Goal: Task Accomplishment & Management: Manage account settings

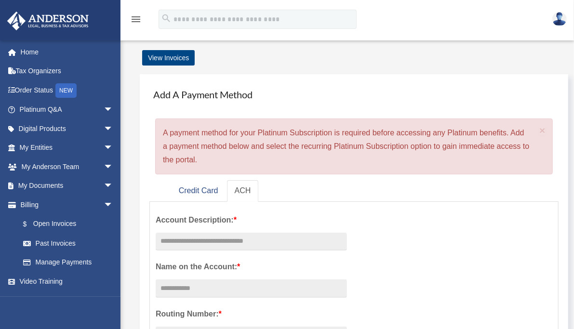
scroll to position [48, 0]
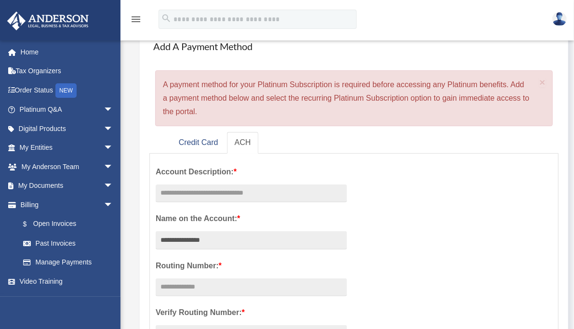
drag, startPoint x: 233, startPoint y: 227, endPoint x: 153, endPoint y: 225, distance: 80.0
type input "**********"
drag, startPoint x: 228, startPoint y: 167, endPoint x: 226, endPoint y: 162, distance: 5.6
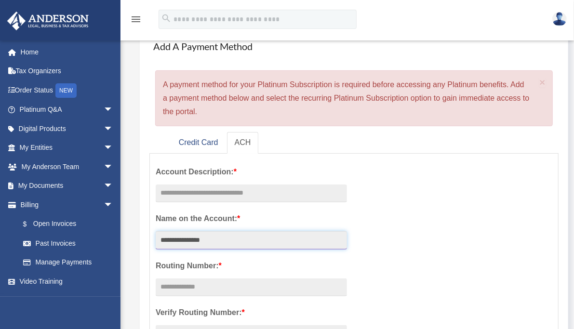
click at [237, 231] on input "**********" at bounding box center [251, 240] width 191 height 18
drag, startPoint x: 234, startPoint y: 225, endPoint x: 80, endPoint y: 224, distance: 153.8
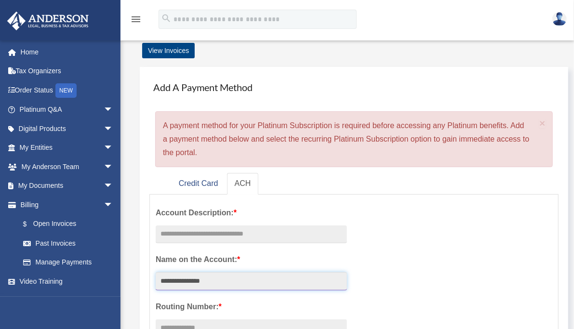
scroll to position [0, 0]
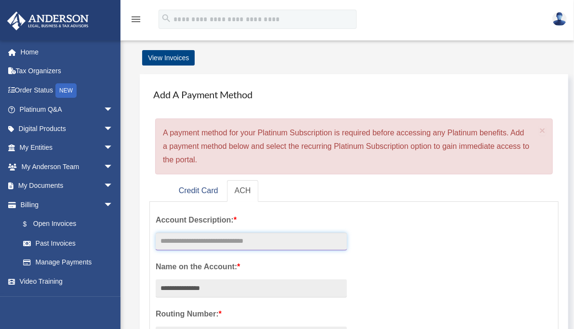
click at [204, 233] on input "text" at bounding box center [251, 242] width 191 height 18
type input "**"
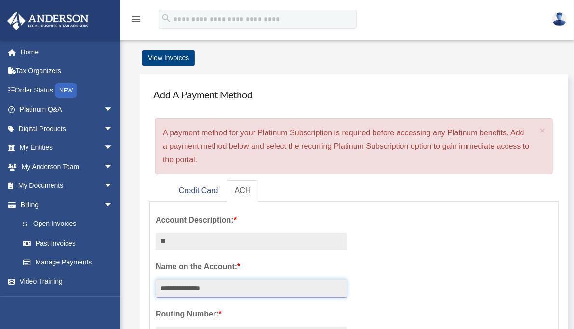
drag, startPoint x: 245, startPoint y: 278, endPoint x: 143, endPoint y: 280, distance: 102.2
click at [143, 280] on div "Add A Payment Method × A payment method for your Platinum Subscription is requi…" at bounding box center [354, 325] width 429 height 503
type input "**********"
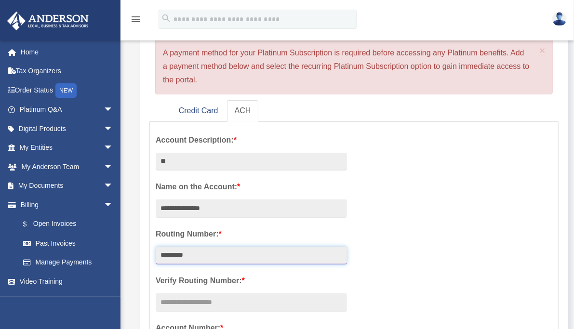
scroll to position [147, 0]
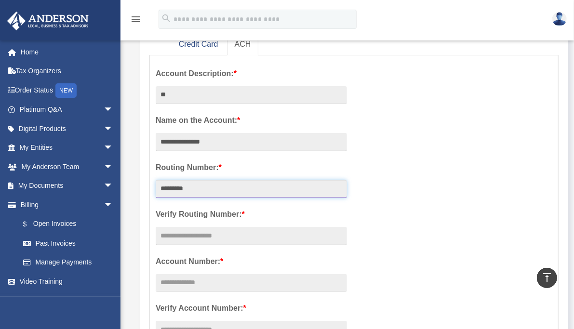
type input "*********"
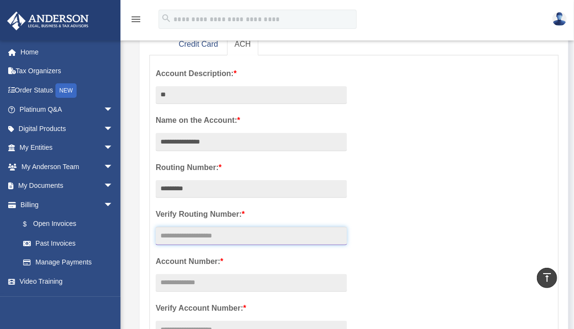
click at [198, 227] on input "text" at bounding box center [251, 236] width 191 height 18
drag, startPoint x: 198, startPoint y: 219, endPoint x: 145, endPoint y: 219, distance: 53.0
click at [145, 219] on div "Add A Payment Method × A payment method for your Platinum Subscription is requi…" at bounding box center [354, 179] width 429 height 503
type input "*********"
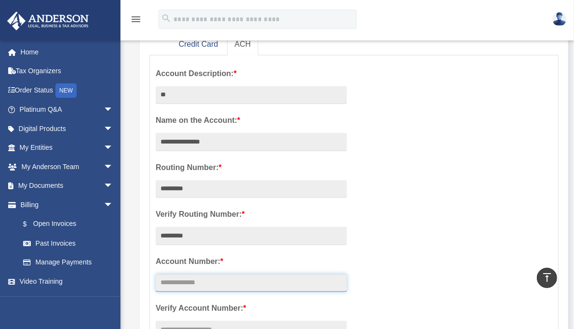
click at [204, 274] on input "text" at bounding box center [251, 283] width 191 height 18
paste input "*********"
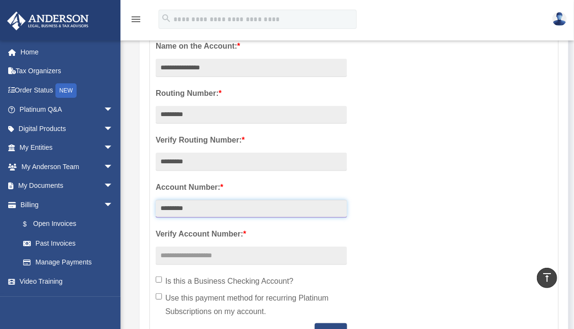
scroll to position [291, 0]
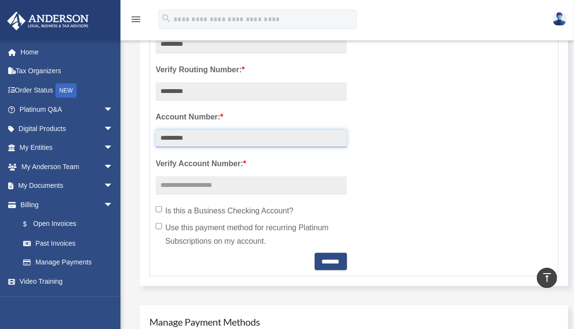
type input "*********"
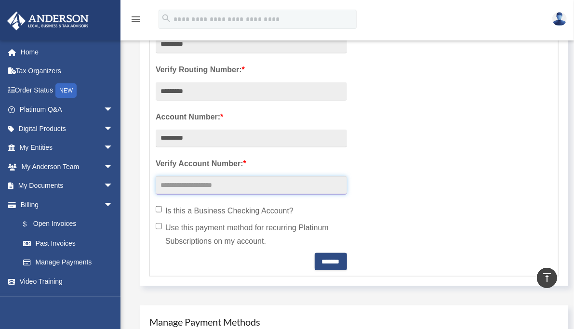
click at [217, 176] on input "text" at bounding box center [251, 185] width 191 height 18
paste input "*********"
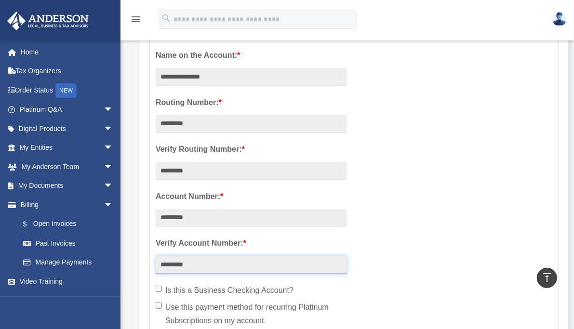
scroll to position [195, 0]
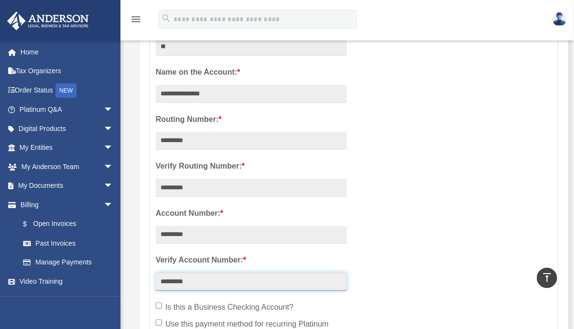
type input "*********"
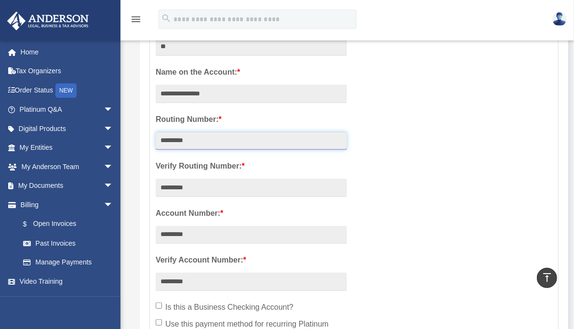
drag, startPoint x: 211, startPoint y: 128, endPoint x: 158, endPoint y: 131, distance: 53.6
click at [158, 132] on input "*********" at bounding box center [251, 141] width 191 height 18
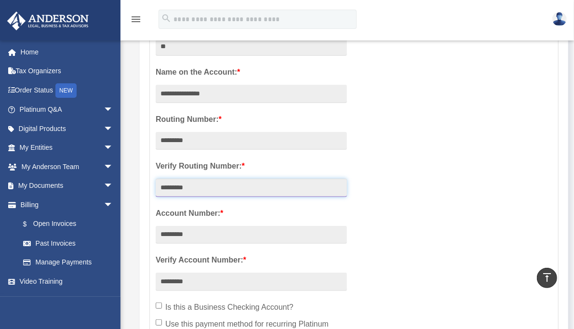
drag, startPoint x: 206, startPoint y: 173, endPoint x: 159, endPoint y: 172, distance: 47.7
click at [159, 179] on input "*********" at bounding box center [251, 188] width 191 height 18
paste input "text"
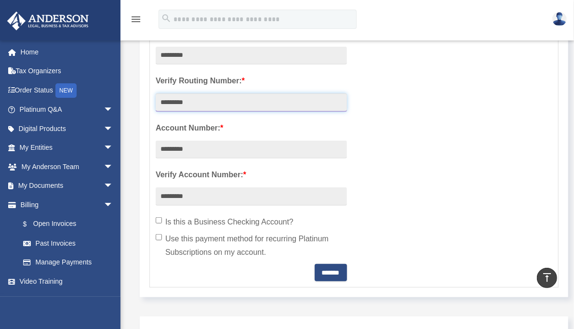
scroll to position [291, 0]
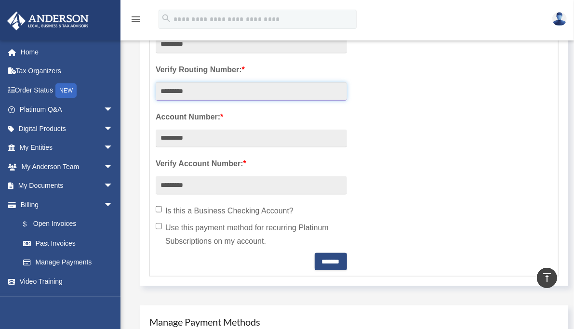
type input "*********"
click at [196, 221] on label "Use this payment method for recurring Platinum Subscriptions on my account." at bounding box center [251, 234] width 191 height 27
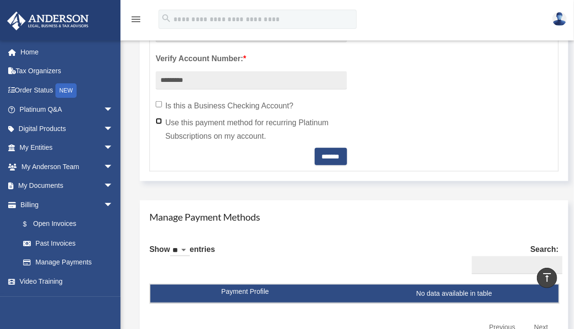
scroll to position [436, 0]
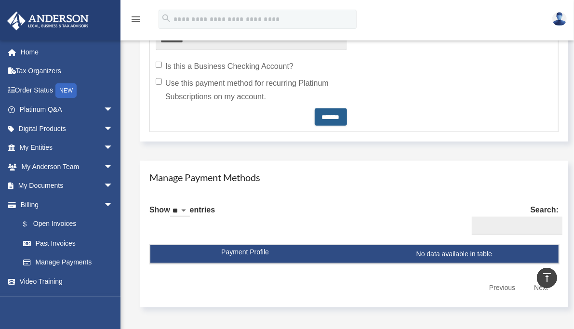
click at [347, 108] on input "*******" at bounding box center [331, 116] width 32 height 17
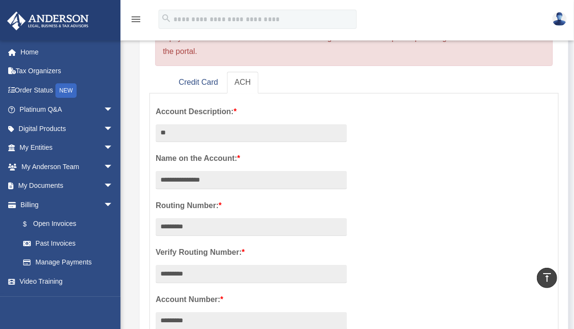
scroll to position [48, 0]
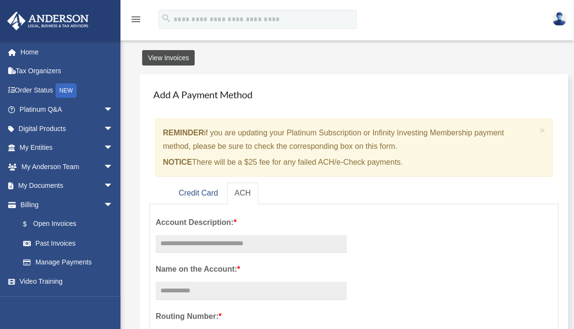
click at [160, 56] on link "View Invoices" at bounding box center [168, 57] width 53 height 15
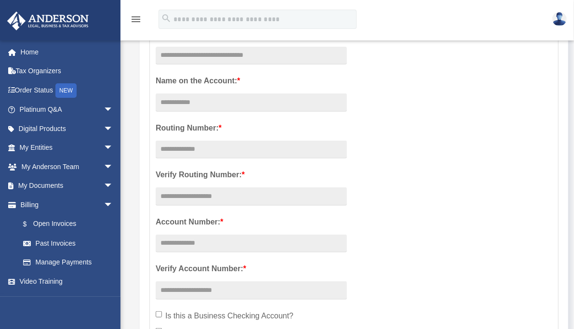
scroll to position [289, 0]
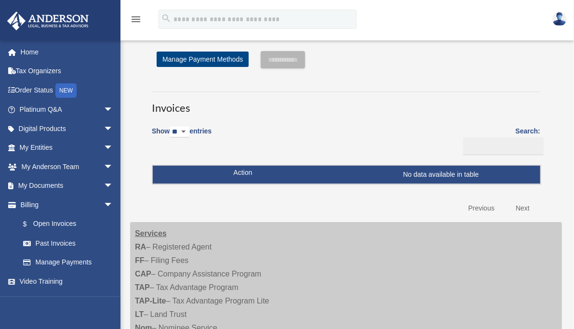
click at [438, 81] on div "**********" at bounding box center [346, 134] width 403 height 167
click at [49, 112] on link "Platinum Q&A arrow_drop_down" at bounding box center [67, 109] width 121 height 19
click at [32, 90] on link "Order Status NEW" at bounding box center [67, 91] width 121 height 20
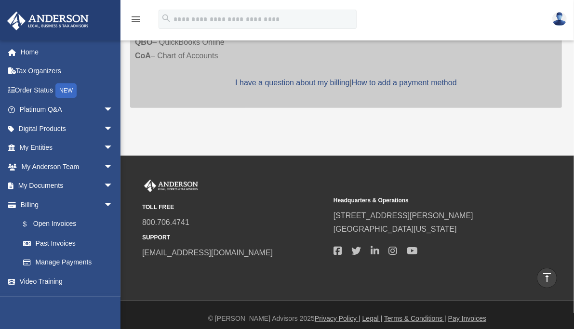
scroll to position [307, 0]
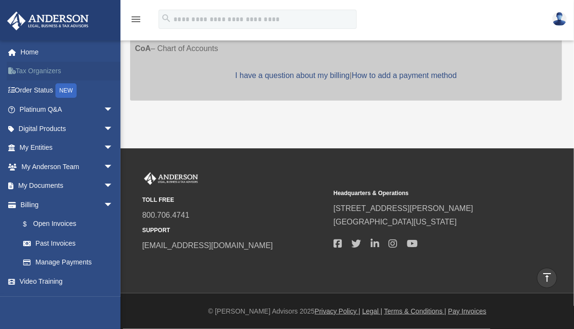
scroll to position [307, 0]
click at [46, 162] on link "My Anderson Team arrow_drop_down" at bounding box center [67, 166] width 121 height 19
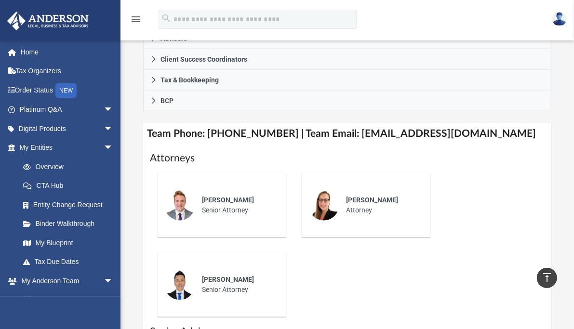
scroll to position [338, 0]
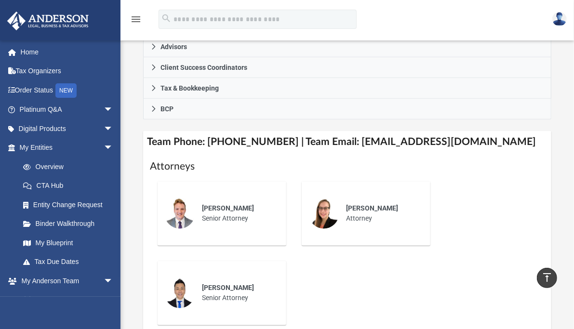
click at [513, 24] on div "menu search Site Menu add jacki.smiro@gmail.com Reset Password Logout" at bounding box center [287, 23] width 560 height 33
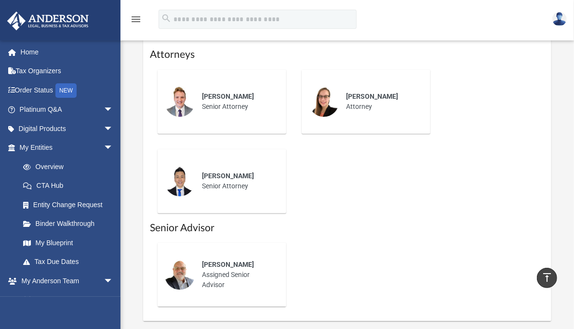
scroll to position [530, 0]
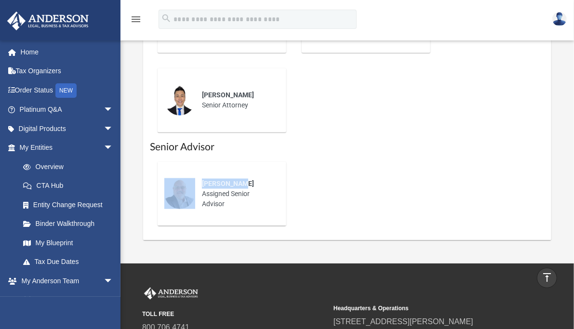
drag, startPoint x: 243, startPoint y: 181, endPoint x: 193, endPoint y: 180, distance: 50.2
click at [193, 180] on div "Mike Tracey Assigned Senior Advisor" at bounding box center [221, 194] width 115 height 51
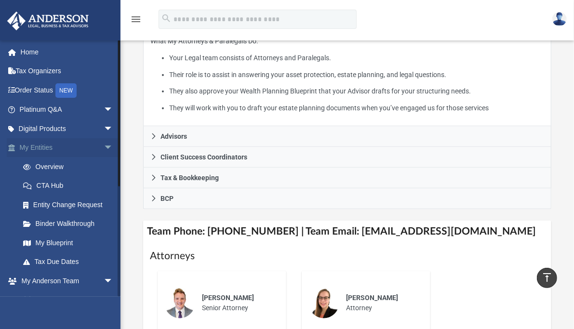
scroll to position [241, 0]
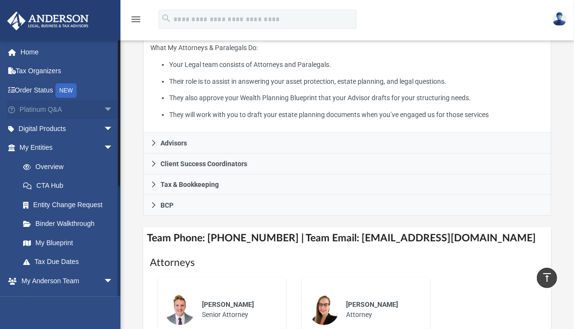
click at [55, 111] on link "Platinum Q&A arrow_drop_down" at bounding box center [67, 109] width 121 height 19
click at [104, 110] on span "arrow_drop_down" at bounding box center [113, 110] width 19 height 20
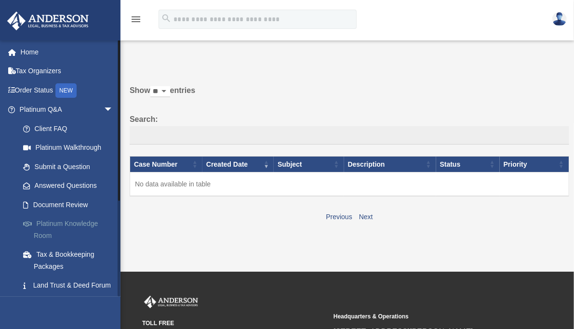
scroll to position [48, 0]
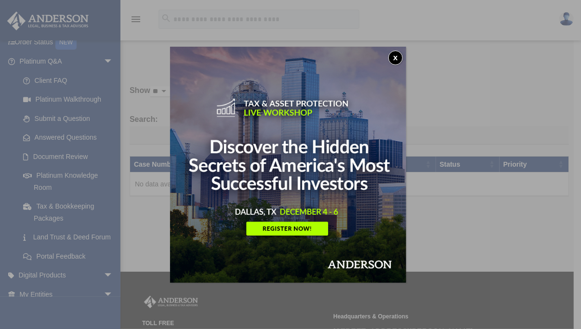
drag, startPoint x: 396, startPoint y: 58, endPoint x: 134, endPoint y: 85, distance: 263.6
click at [393, 58] on button "x" at bounding box center [396, 58] width 14 height 14
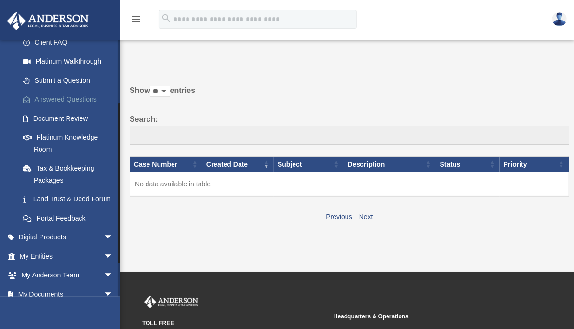
scroll to position [96, 0]
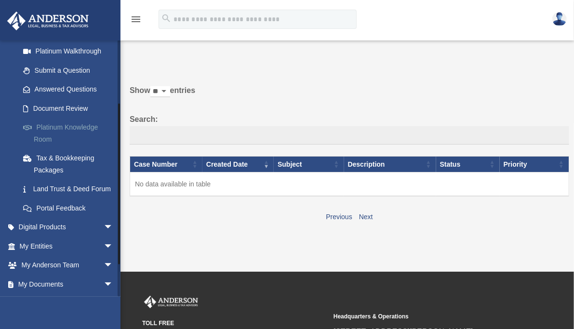
click at [57, 125] on link "Platinum Knowledge Room" at bounding box center [71, 133] width 114 height 31
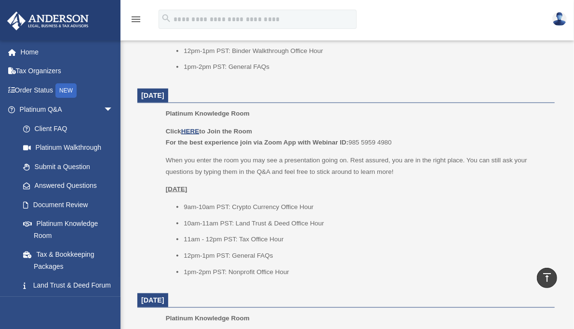
scroll to position [579, 0]
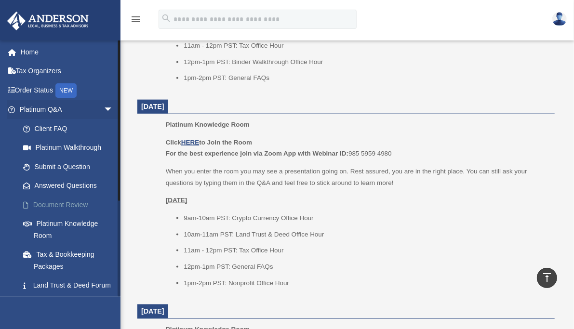
click at [58, 206] on link "Document Review" at bounding box center [71, 204] width 114 height 19
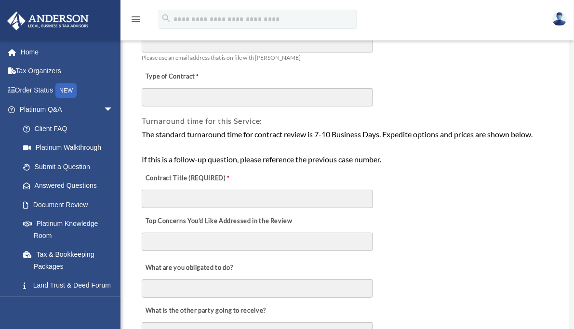
scroll to position [145, 0]
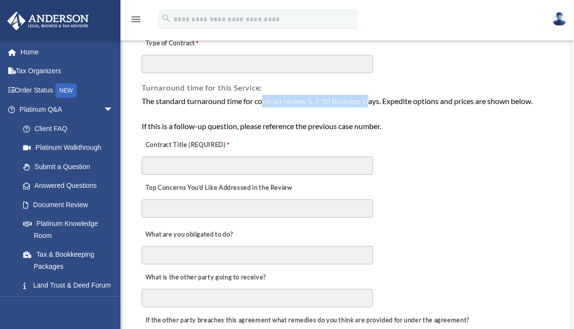
drag, startPoint x: 284, startPoint y: 104, endPoint x: 375, endPoint y: 107, distance: 91.2
click at [375, 107] on div "The standard turnaround time for contract review is 7-10 Business Days. Expedit…" at bounding box center [346, 113] width 409 height 37
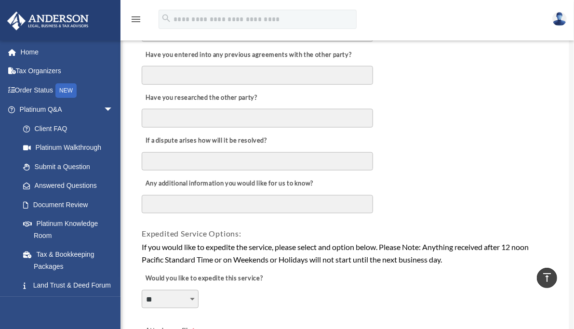
scroll to position [579, 0]
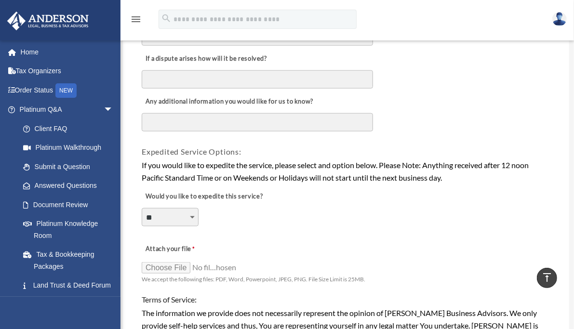
drag, startPoint x: 259, startPoint y: 166, endPoint x: 448, endPoint y: 178, distance: 188.9
click at [448, 178] on div "If you would like to expedite the service, please select and option below. Plea…" at bounding box center [346, 171] width 409 height 25
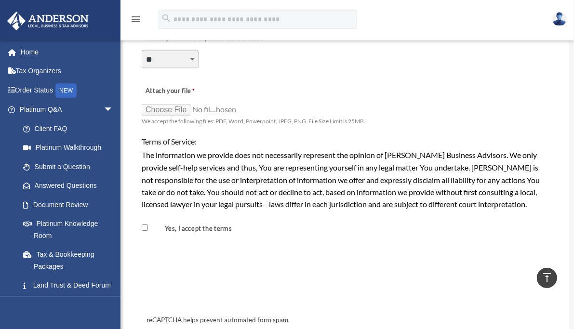
scroll to position [771, 0]
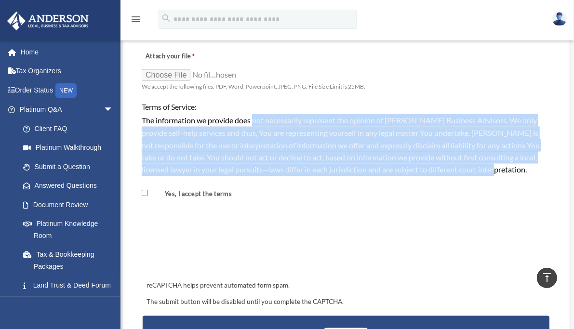
drag, startPoint x: 255, startPoint y: 122, endPoint x: 484, endPoint y: 170, distance: 233.5
click at [484, 170] on div "The information we provide does not necessarily represent the opinion of [PERSO…" at bounding box center [346, 145] width 409 height 62
click at [264, 128] on div "The information we provide does not necessarily represent the opinion of [PERSO…" at bounding box center [346, 145] width 409 height 62
drag, startPoint x: 164, startPoint y: 121, endPoint x: 494, endPoint y: 163, distance: 333.0
click at [501, 165] on div "The information we provide does not necessarily represent the opinion of [PERSO…" at bounding box center [346, 145] width 409 height 62
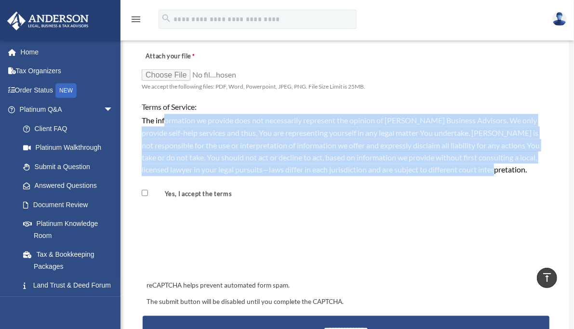
click at [165, 126] on div "The information we provide does not necessarily represent the opinion of [PERSO…" at bounding box center [346, 145] width 409 height 62
drag, startPoint x: 142, startPoint y: 119, endPoint x: 504, endPoint y: 165, distance: 365.6
click at [504, 165] on div "The information we provide does not necessarily represent the opinion of [PERSO…" at bounding box center [346, 145] width 409 height 62
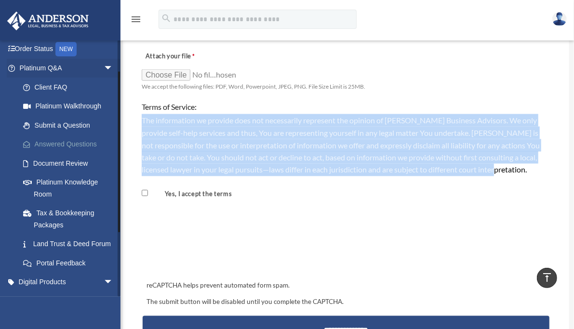
scroll to position [96, 0]
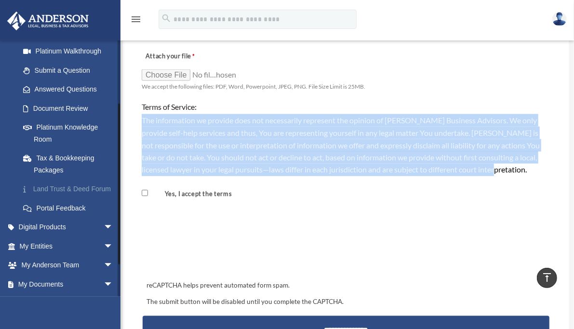
click at [60, 194] on link "Land Trust & Deed Forum" at bounding box center [71, 189] width 114 height 19
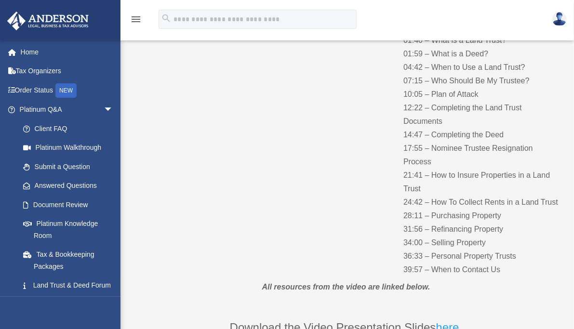
scroll to position [145, 0]
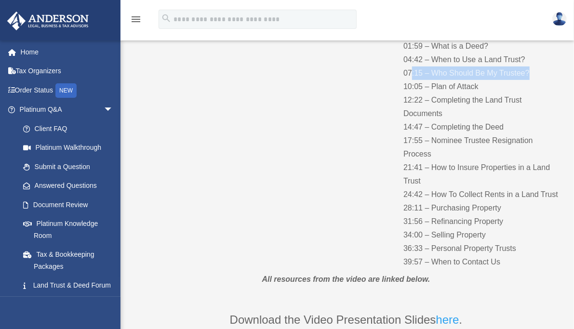
drag, startPoint x: 534, startPoint y: 73, endPoint x: 412, endPoint y: 73, distance: 122.0
click at [412, 73] on p "00:33 – What is a Trust? 01:40 – What is a Land Trust? 01:59 – What is a Deed? …" at bounding box center [483, 141] width 158 height 257
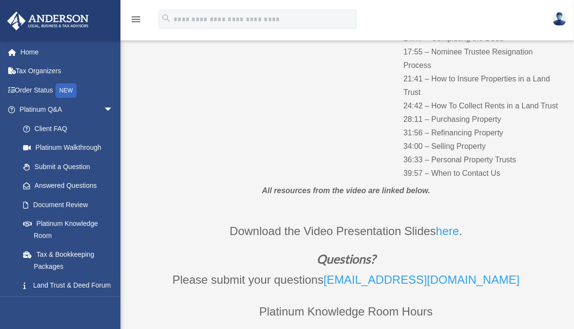
scroll to position [241, 0]
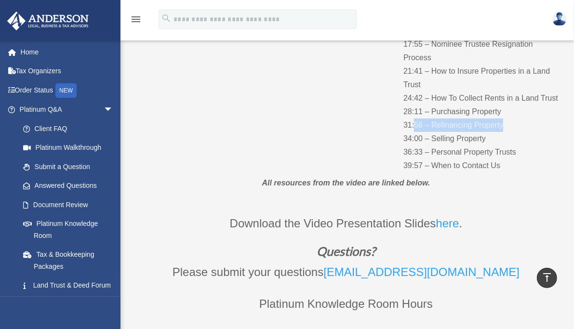
drag, startPoint x: 527, startPoint y: 125, endPoint x: 414, endPoint y: 127, distance: 112.8
click at [414, 127] on p "00:33 – What is a Trust? 01:40 – What is a Land Trust? 01:59 – What is a Deed? …" at bounding box center [483, 44] width 158 height 257
click at [537, 141] on p "00:33 – What is a Trust? 01:40 – What is a Land Trust? 01:59 – What is a Deed? …" at bounding box center [483, 44] width 158 height 257
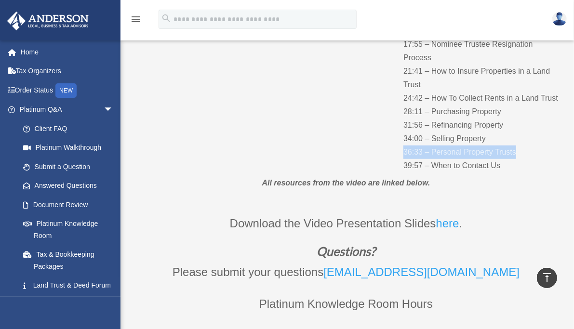
drag, startPoint x: 522, startPoint y: 149, endPoint x: 404, endPoint y: 152, distance: 118.7
click at [404, 152] on p "00:33 – What is a Trust? 01:40 – What is a Land Trust? 01:59 – What is a Deed? …" at bounding box center [483, 44] width 158 height 257
click at [508, 113] on p "00:33 – What is a Trust? 01:40 – What is a Land Trust? 01:59 – What is a Deed? …" at bounding box center [483, 44] width 158 height 257
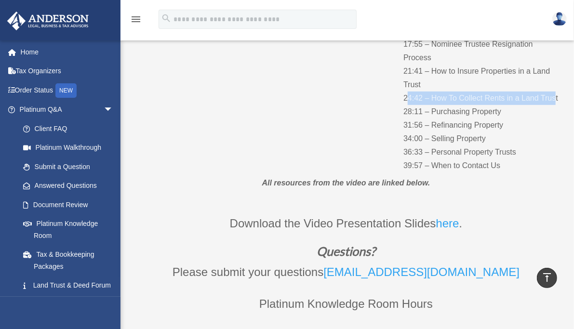
drag, startPoint x: 556, startPoint y: 97, endPoint x: 406, endPoint y: 96, distance: 149.9
click at [406, 96] on p "00:33 – What is a Trust? 01:40 – What is a Land Trust? 01:59 – What is a Deed? …" at bounding box center [483, 44] width 158 height 257
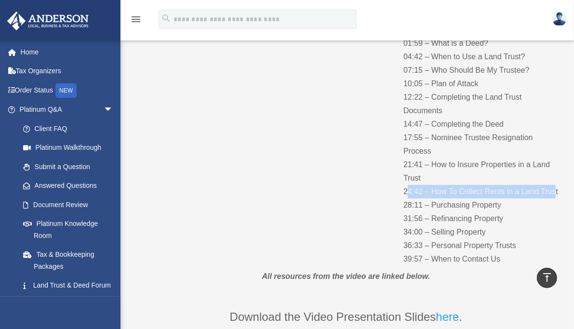
scroll to position [145, 0]
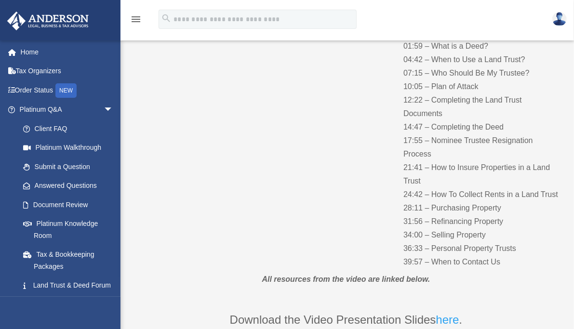
drag, startPoint x: 474, startPoint y: 163, endPoint x: 497, endPoint y: 165, distance: 22.3
click at [475, 163] on p "00:33 – What is a Trust? 01:40 – What is a Land Trust? 01:59 – What is a Deed? …" at bounding box center [483, 141] width 158 height 257
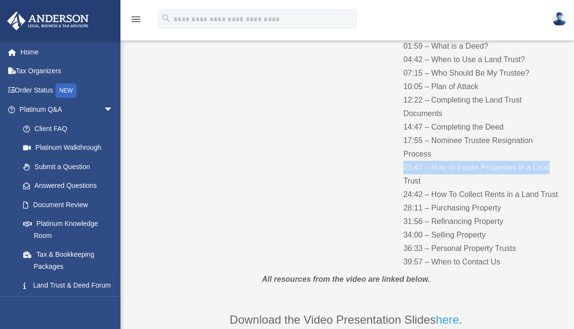
drag, startPoint x: 549, startPoint y: 167, endPoint x: 392, endPoint y: 172, distance: 156.3
click at [392, 172] on div "Table of Contents 00:33 – What is a Trust? 01:40 – What is a Land Trust? 01:59 …" at bounding box center [346, 123] width 432 height 310
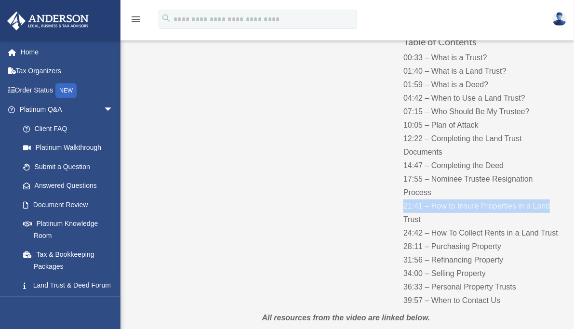
scroll to position [96, 0]
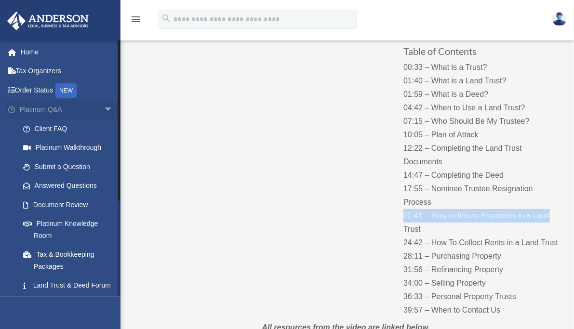
click at [104, 110] on span "arrow_drop_down" at bounding box center [113, 110] width 19 height 20
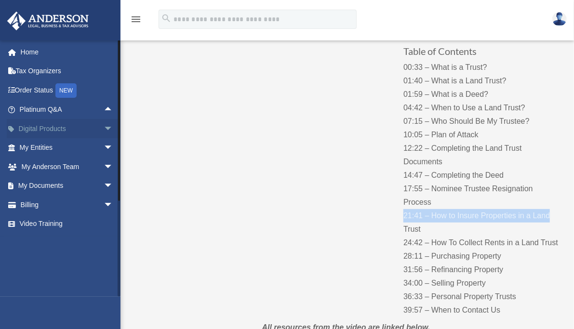
click at [79, 128] on link "Digital Products arrow_drop_down" at bounding box center [67, 128] width 121 height 19
click at [104, 130] on span "arrow_drop_down" at bounding box center [113, 129] width 19 height 20
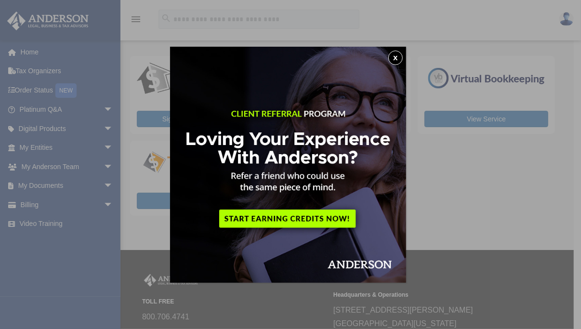
click at [397, 60] on button "x" at bounding box center [396, 58] width 14 height 14
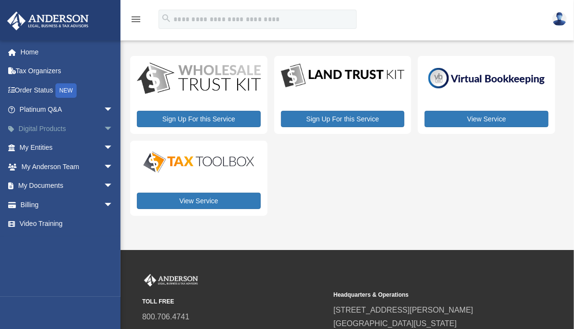
click at [70, 126] on link "Digital Products arrow_drop_down" at bounding box center [67, 128] width 121 height 19
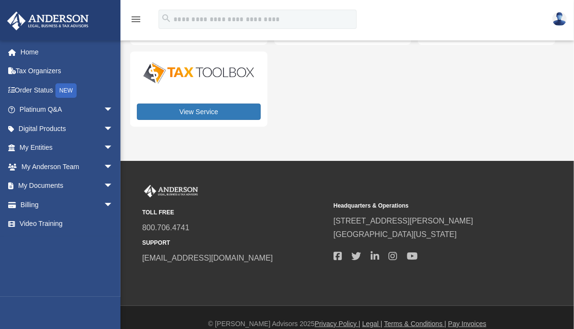
scroll to position [102, 0]
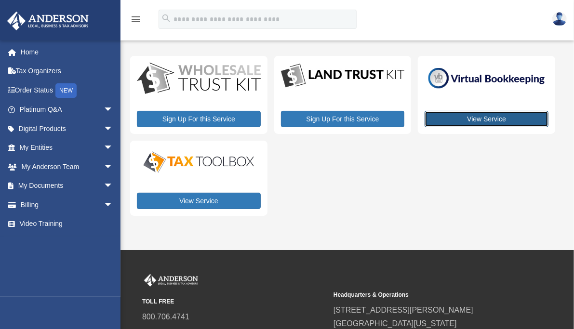
click at [474, 120] on link "View Service" at bounding box center [487, 119] width 124 height 16
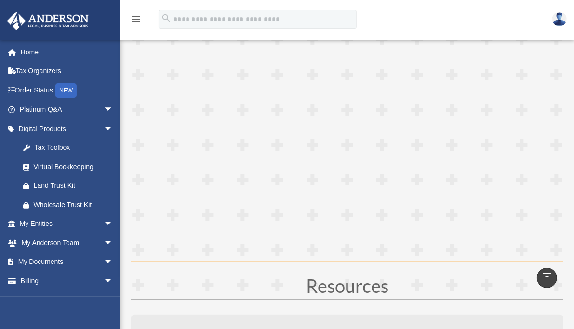
scroll to position [2121, 0]
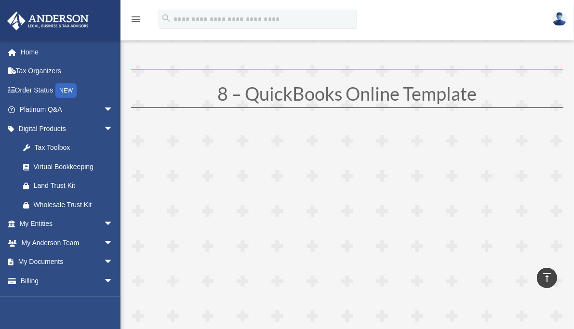
click at [367, 95] on h1 "8 – QuickBooks Online Template" at bounding box center [347, 95] width 432 height 23
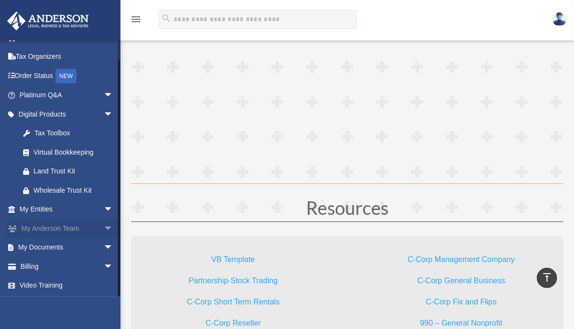
scroll to position [2363, 0]
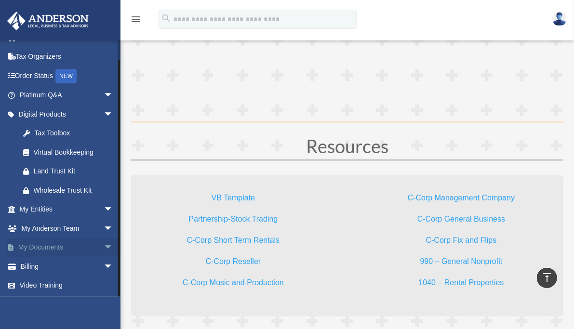
click at [104, 246] on span "arrow_drop_down" at bounding box center [113, 248] width 19 height 20
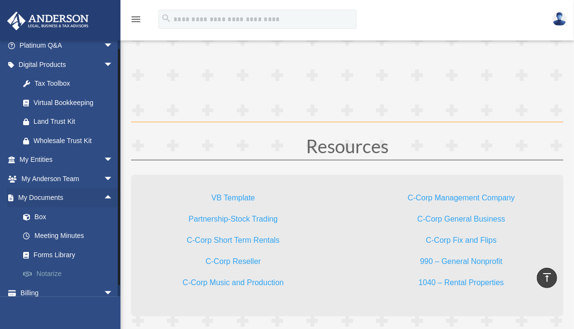
scroll to position [91, 0]
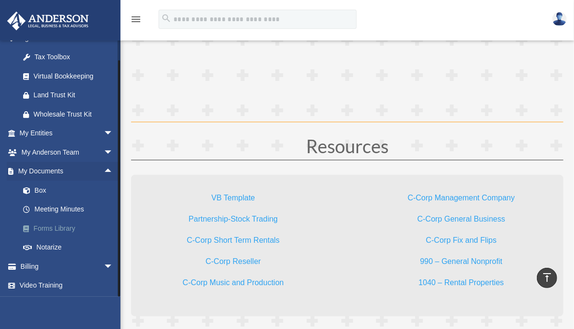
click at [54, 227] on link "Forms Library" at bounding box center [71, 228] width 114 height 19
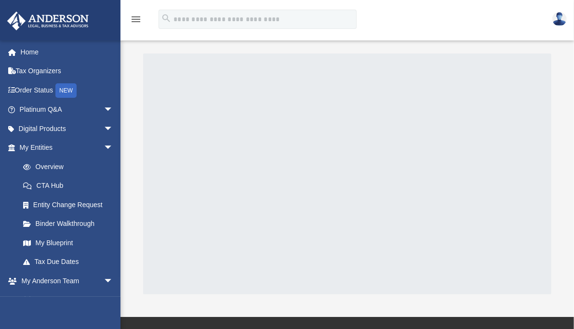
click at [510, 3] on div "menu search Site Menu add [PERSON_NAME][EMAIL_ADDRESS][DOMAIN_NAME] Reset Passw…" at bounding box center [287, 20] width 574 height 40
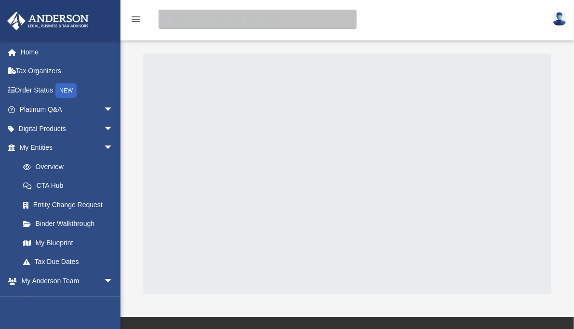
click at [270, 20] on input "search" at bounding box center [258, 19] width 198 height 19
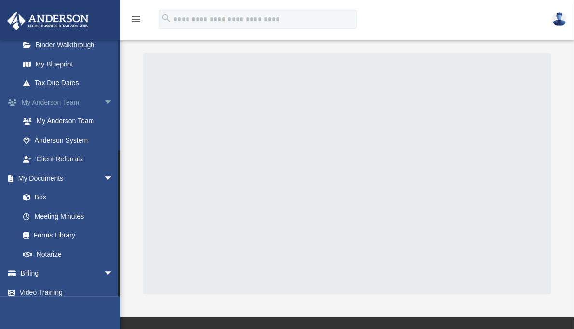
scroll to position [186, 0]
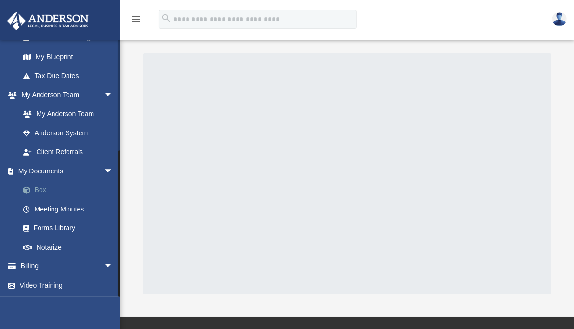
click at [41, 187] on link "Box" at bounding box center [71, 190] width 114 height 19
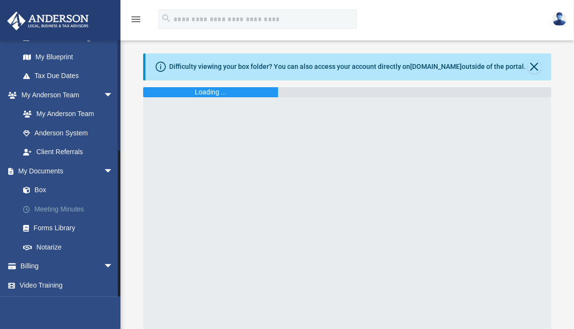
click at [50, 206] on link "Meeting Minutes" at bounding box center [71, 209] width 114 height 19
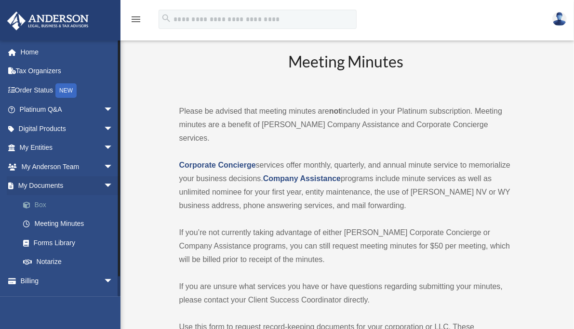
click at [45, 207] on link "Box" at bounding box center [71, 204] width 114 height 19
click at [54, 225] on link "Meeting Minutes" at bounding box center [71, 224] width 114 height 19
click at [49, 247] on link "Forms Library" at bounding box center [71, 242] width 114 height 19
click at [43, 225] on link "Meeting Minutes" at bounding box center [71, 224] width 114 height 19
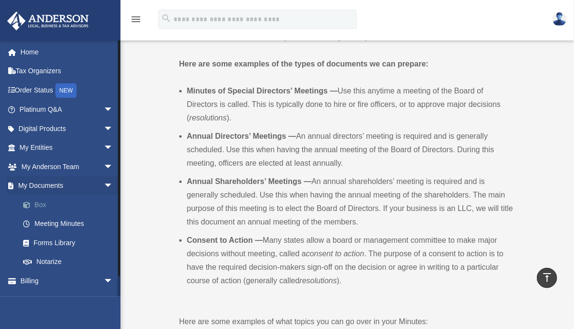
scroll to position [338, 0]
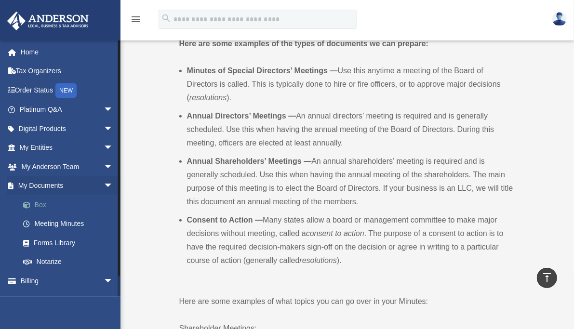
click at [51, 206] on link "Box" at bounding box center [71, 204] width 114 height 19
click at [50, 223] on link "Meeting Minutes" at bounding box center [71, 224] width 114 height 19
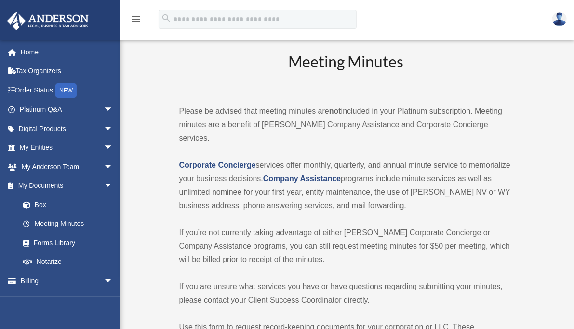
click at [300, 159] on p "Corporate Concierge services offer monthly, quarterly, and annual minute servic…" at bounding box center [346, 186] width 334 height 54
click at [294, 175] on strong "Company Assistance" at bounding box center [302, 179] width 78 height 8
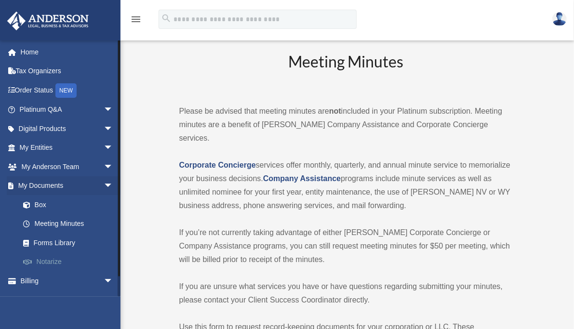
click at [56, 262] on link "Notarize" at bounding box center [71, 262] width 114 height 19
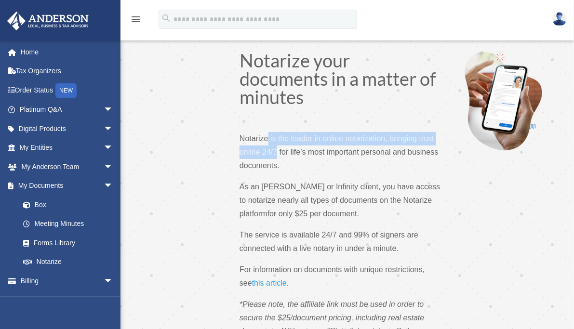
drag, startPoint x: 267, startPoint y: 139, endPoint x: 275, endPoint y: 153, distance: 16.9
click at [275, 153] on span "Notarize is the leader in online notarization, bringing trust online 24/7 for l…" at bounding box center [339, 152] width 199 height 35
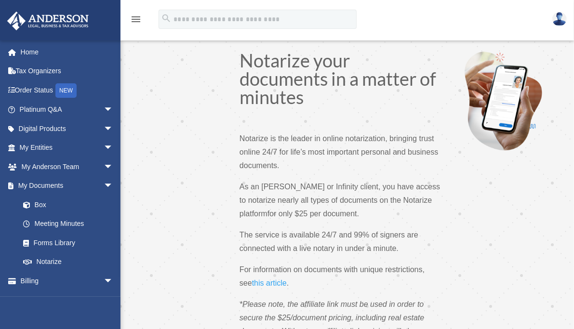
click at [289, 150] on span "Notarize is the leader in online notarization, bringing trust online 24/7 for l…" at bounding box center [339, 152] width 199 height 35
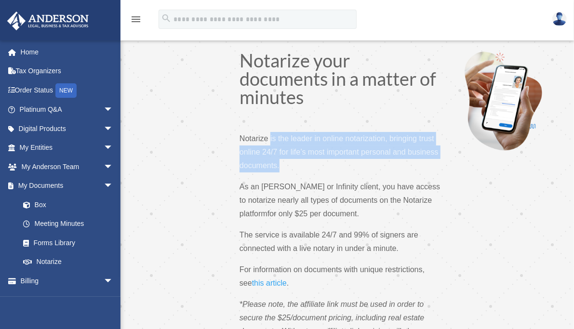
drag, startPoint x: 270, startPoint y: 139, endPoint x: 302, endPoint y: 164, distance: 40.1
click at [302, 164] on p "Notarize is the leader in online notarization, bringing trust online 24/7 for l…" at bounding box center [340, 156] width 201 height 48
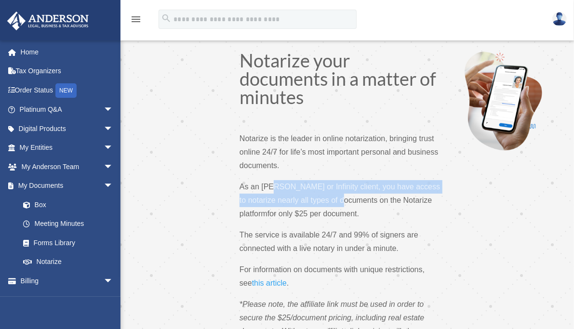
drag, startPoint x: 274, startPoint y: 184, endPoint x: 358, endPoint y: 204, distance: 86.2
click at [358, 204] on span "As an Anderson or Infinity client, you have access to notarize nearly all types…" at bounding box center [340, 200] width 201 height 35
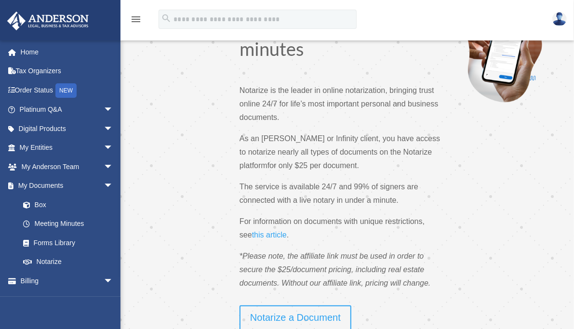
click at [242, 135] on span "As an Anderson or Infinity client, you have access to notarize nearly all types…" at bounding box center [340, 152] width 201 height 35
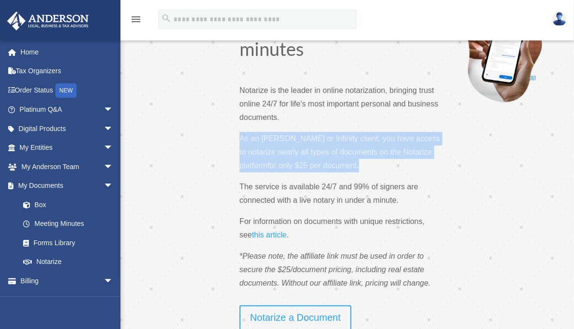
drag, startPoint x: 242, startPoint y: 135, endPoint x: 373, endPoint y: 164, distance: 133.8
click at [373, 164] on p "As an Anderson or Infinity client, you have access to notarize nearly all types…" at bounding box center [340, 156] width 201 height 48
click at [368, 163] on p "As an Anderson or Infinity client, you have access to notarize nearly all types…" at bounding box center [340, 156] width 201 height 48
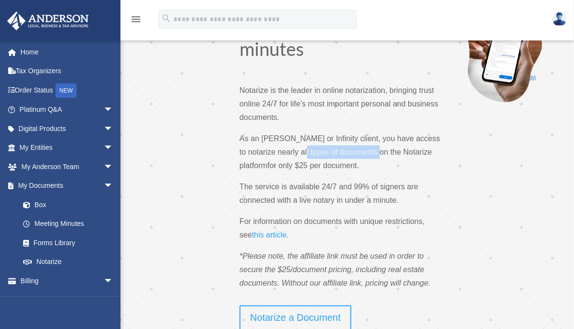
drag, startPoint x: 313, startPoint y: 151, endPoint x: 390, endPoint y: 157, distance: 76.8
click at [390, 157] on p "As an Anderson or Infinity client, you have access to notarize nearly all types…" at bounding box center [340, 156] width 201 height 48
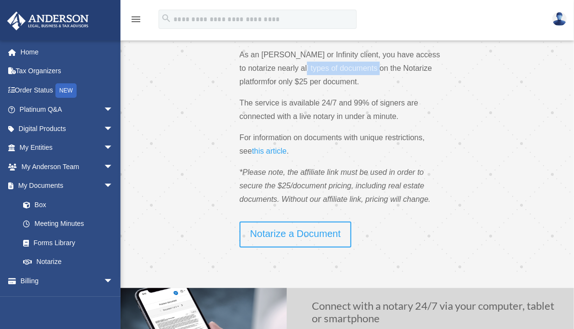
scroll to position [145, 0]
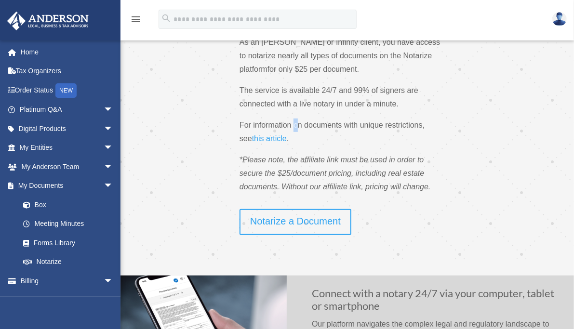
drag, startPoint x: 294, startPoint y: 121, endPoint x: 299, endPoint y: 122, distance: 5.9
click at [299, 122] on p "For information on documents with unique restrictions, see this article ." at bounding box center [340, 136] width 201 height 35
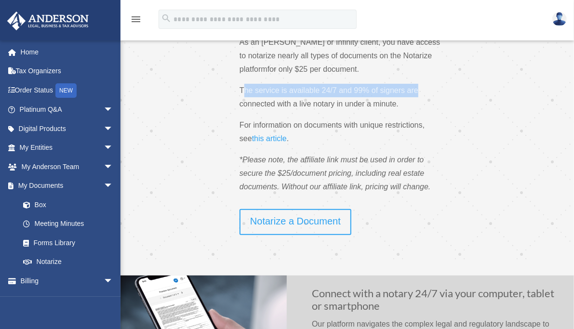
drag, startPoint x: 244, startPoint y: 90, endPoint x: 431, endPoint y: 97, distance: 186.7
click at [431, 97] on p "The service is available 24/7 and 99% of signers are connected with a live nota…" at bounding box center [340, 101] width 201 height 35
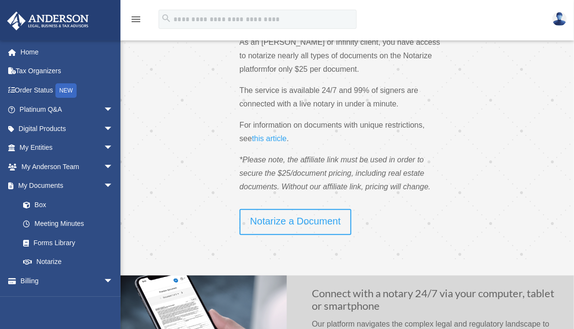
click at [406, 100] on p "The service is available 24/7 and 99% of signers are connected with a live nota…" at bounding box center [340, 101] width 201 height 35
click at [397, 100] on span "The service is available 24/7 and 99% of signers are connected with a live nota…" at bounding box center [329, 97] width 179 height 22
drag, startPoint x: 401, startPoint y: 104, endPoint x: 229, endPoint y: 95, distance: 172.9
click at [229, 95] on div "Notarize your documents in a matter of minutes Notarize is the leader in online…" at bounding box center [295, 57] width 291 height 303
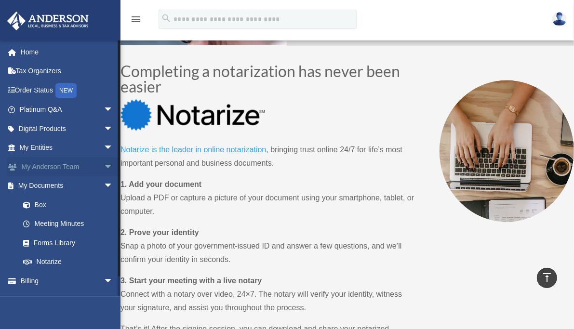
scroll to position [484, 0]
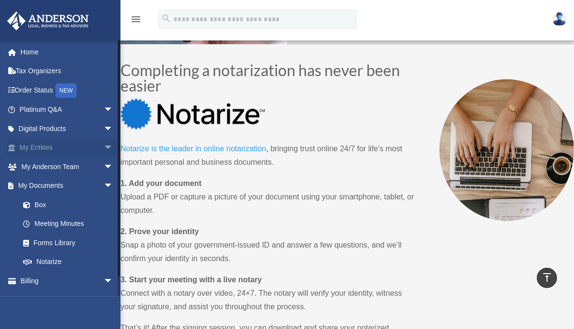
click at [46, 149] on link "My Entities arrow_drop_down" at bounding box center [67, 147] width 121 height 19
click at [104, 147] on span "arrow_drop_down" at bounding box center [113, 148] width 19 height 20
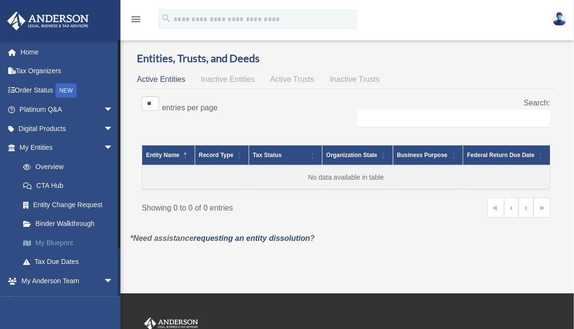
click at [63, 242] on link "My Blueprint" at bounding box center [71, 242] width 114 height 19
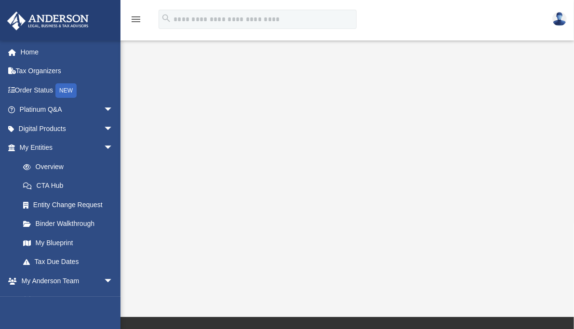
scroll to position [96, 0]
